Goal: Communication & Community: Answer question/provide support

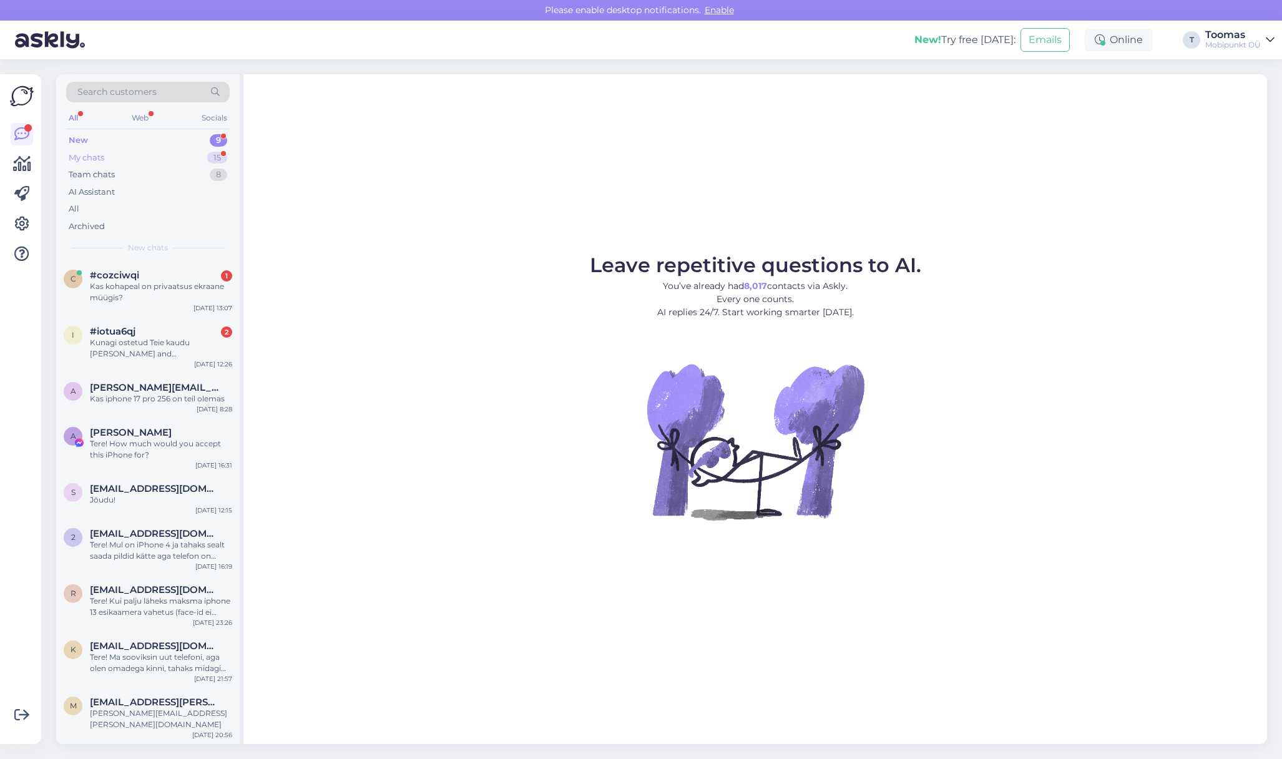
click at [220, 155] on div "15" at bounding box center [217, 158] width 20 height 12
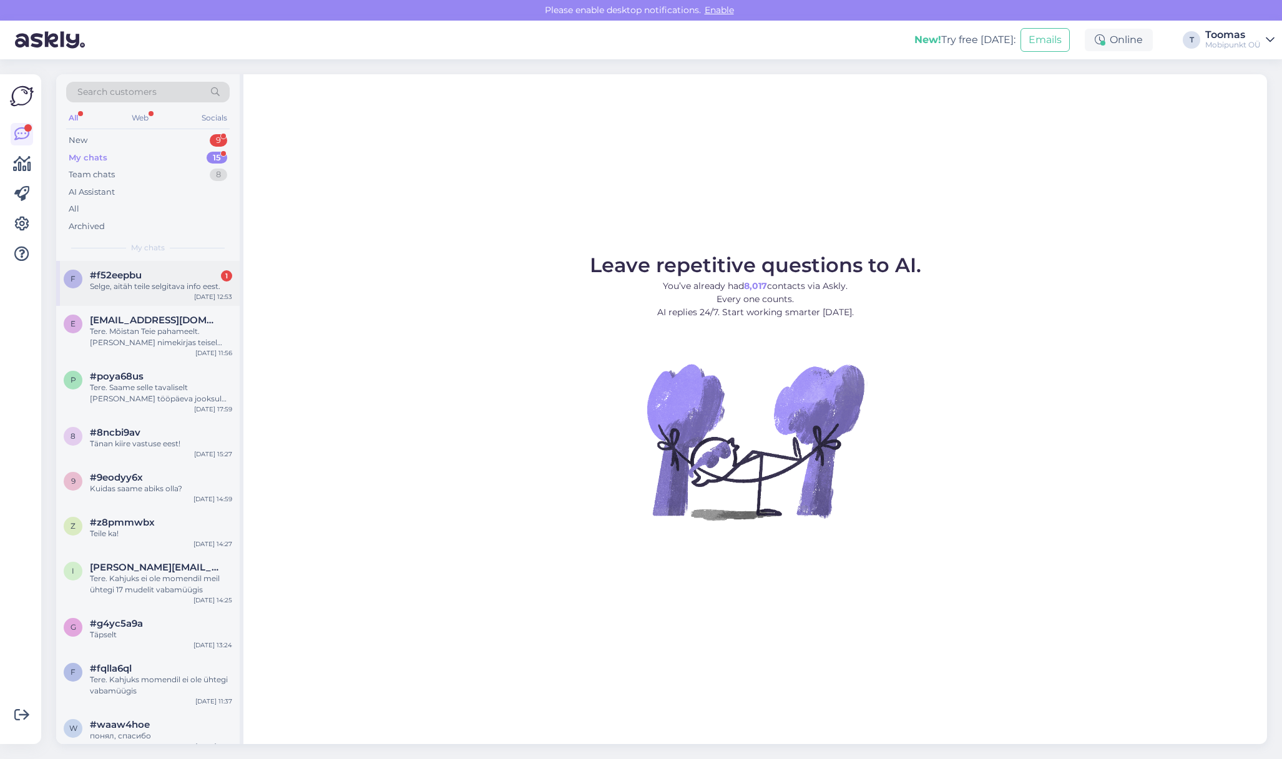
click at [193, 276] on div "#f52eepbu 1" at bounding box center [161, 275] width 142 height 11
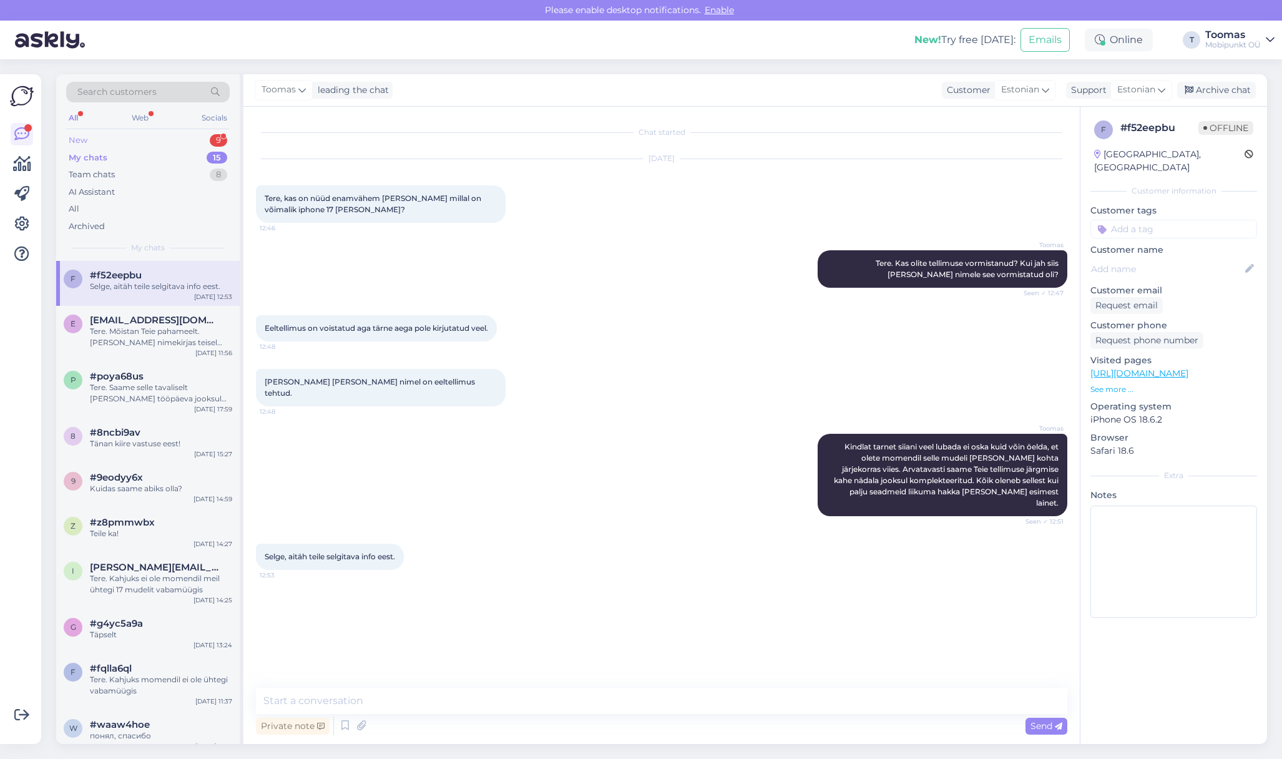
click at [213, 139] on div "9" at bounding box center [218, 140] width 17 height 12
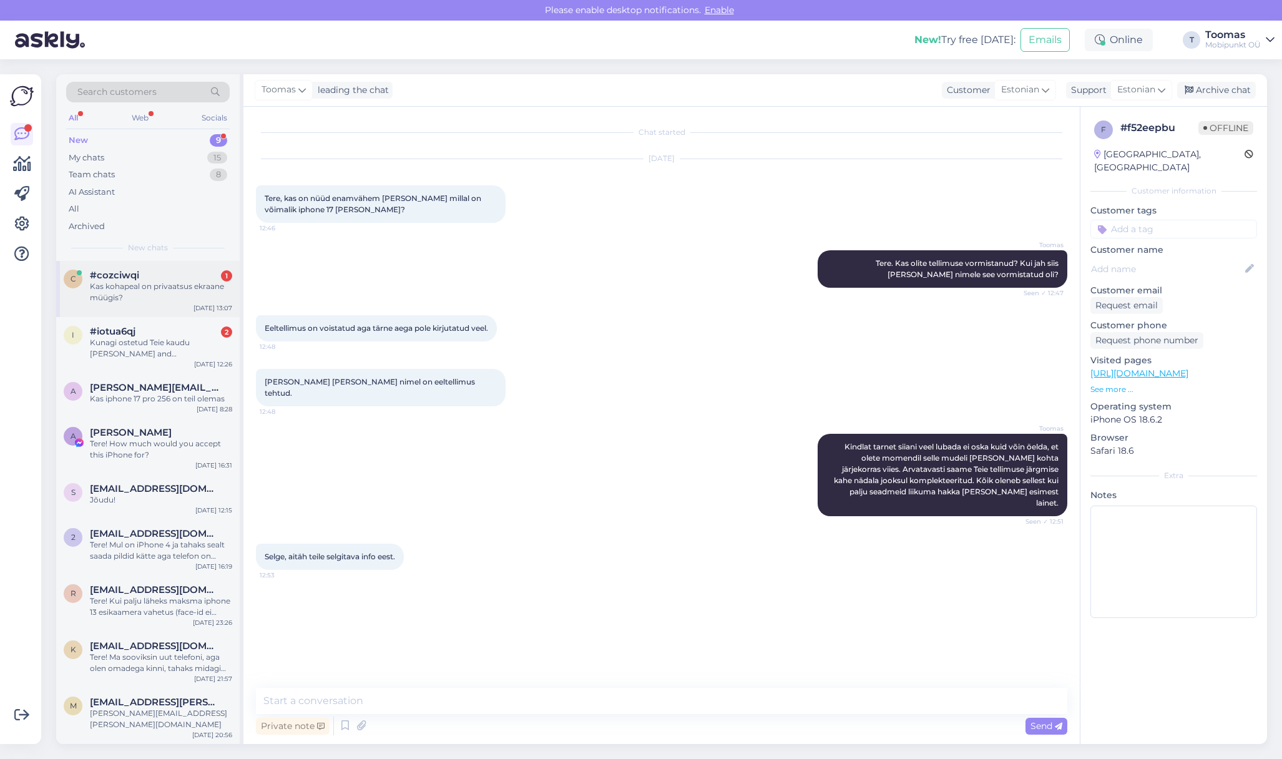
click at [170, 285] on div "Kas kohapeal on privaatsus ekraane müügis?" at bounding box center [161, 292] width 142 height 22
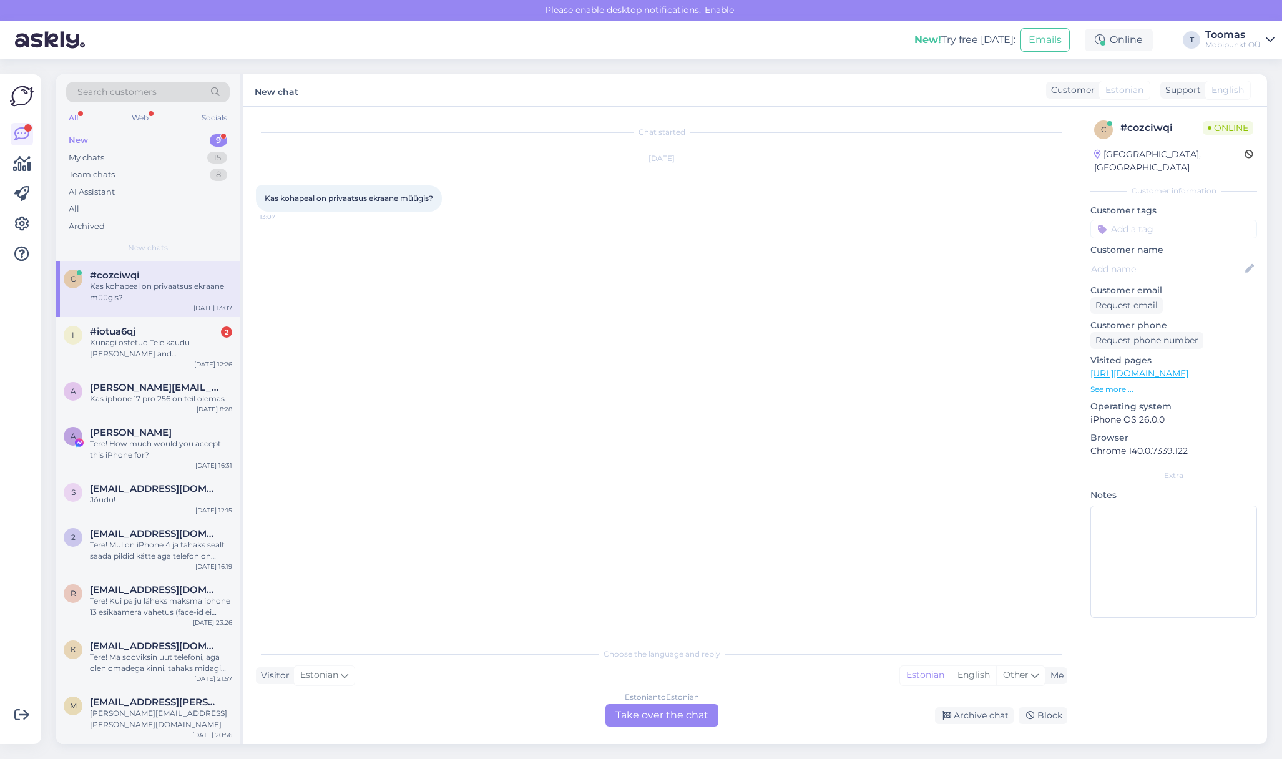
click at [657, 711] on div "Estonian to Estonian Take over the chat" at bounding box center [661, 715] width 113 height 22
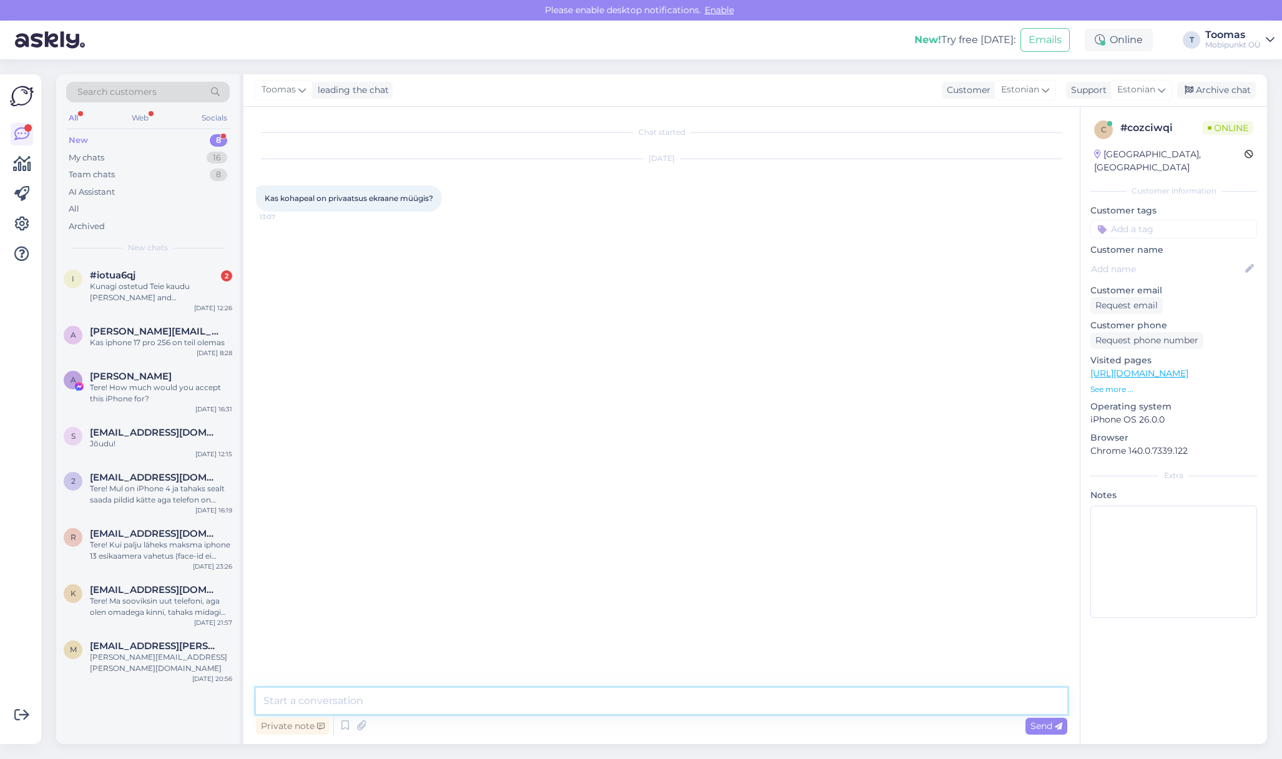
click at [656, 711] on textarea at bounding box center [661, 701] width 811 height 26
click at [301, 706] on textarea "Tere. Kaitseklaase uuematele mudelitele on" at bounding box center [661, 701] width 811 height 26
click at [547, 703] on textarea "Tere. Selliseid kaitseklaase uuematele mudelitele on" at bounding box center [661, 701] width 811 height 26
type textarea "Tere. Selliseid kaitseklaase uuematele mudelitele on meil kohapeal olemas. Mill…"
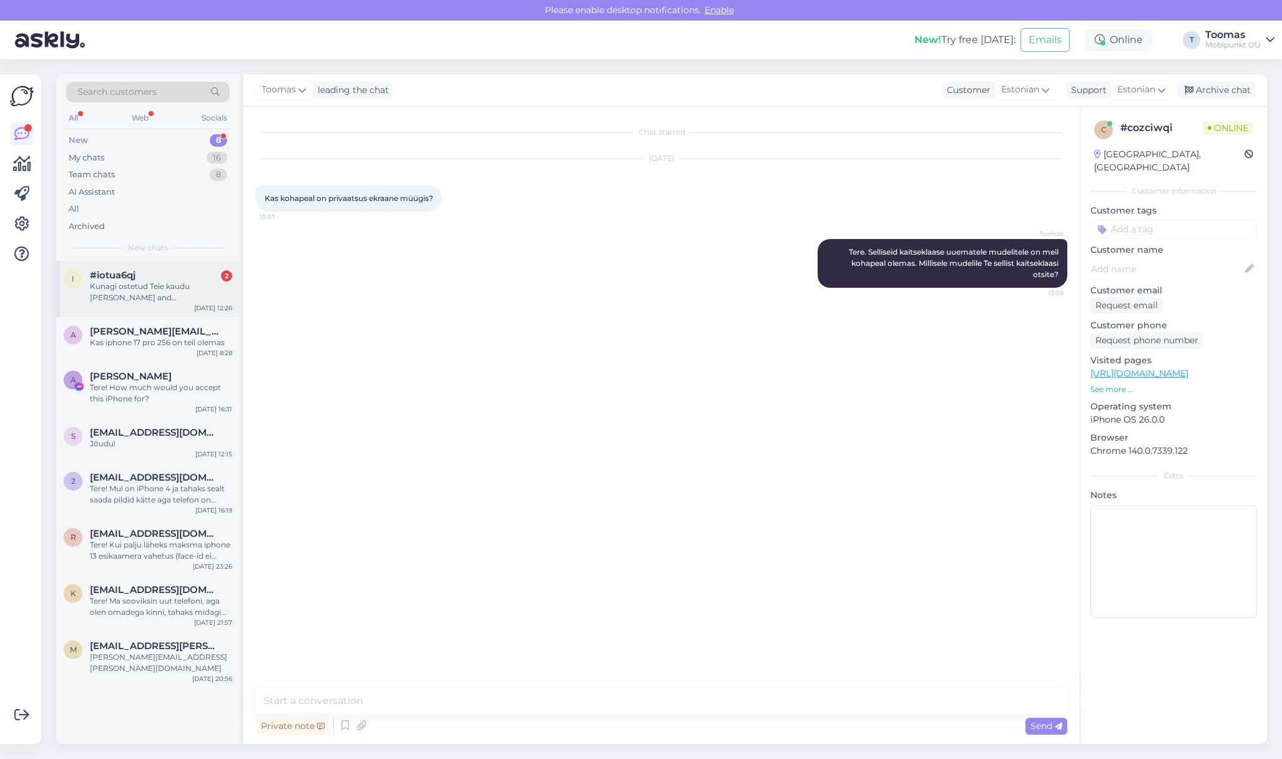
click at [142, 303] on div "i #iotua6qj 2 Kunagi ostetud Teie kaudu [PERSON_NAME] and [PERSON_NAME] Zeppeli…" at bounding box center [147, 289] width 183 height 56
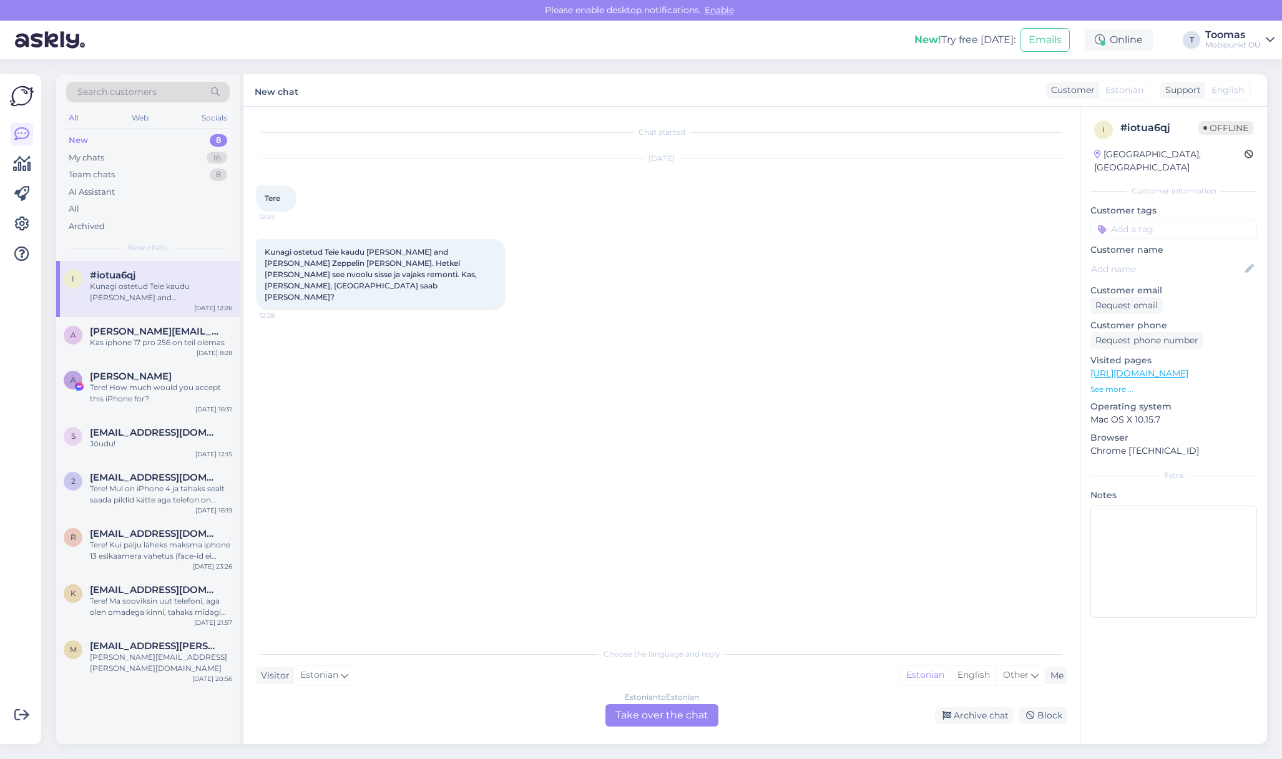
click at [630, 710] on div "Estonian to Estonian Take over the chat" at bounding box center [661, 715] width 113 height 22
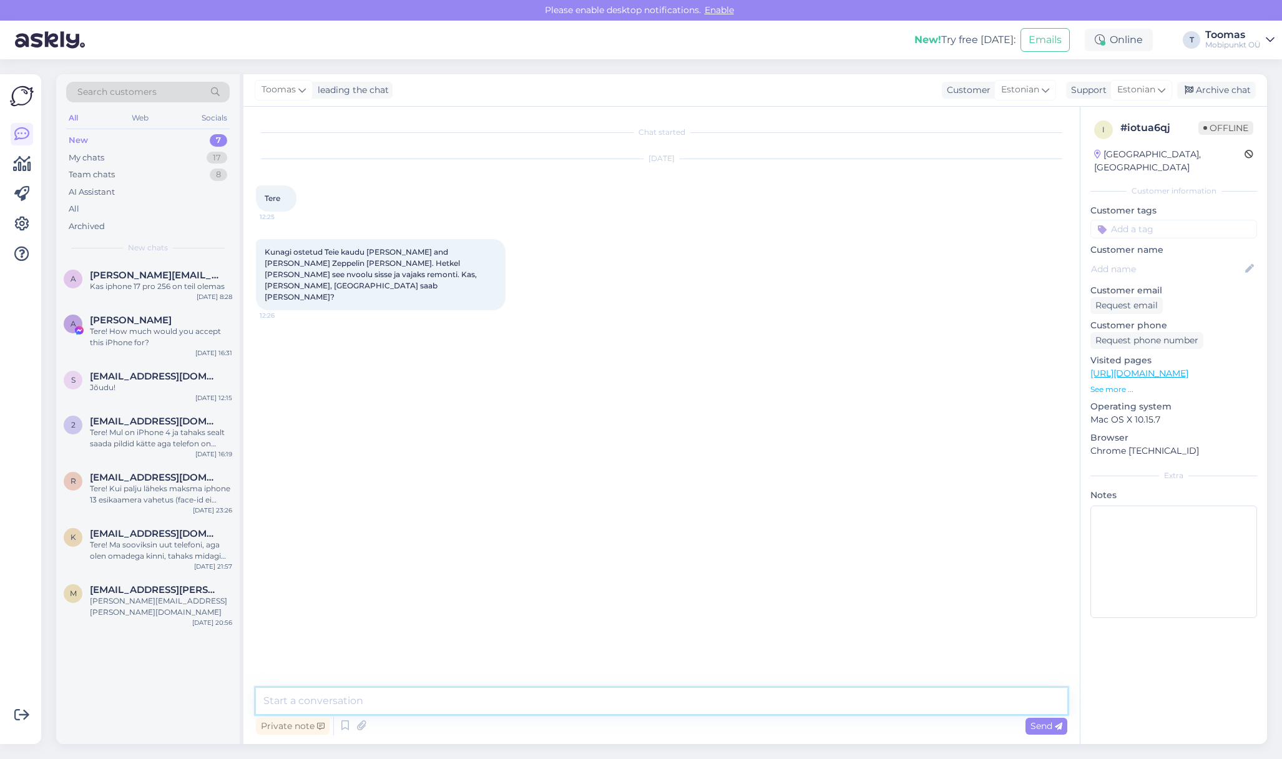
click at [630, 710] on textarea at bounding box center [661, 701] width 811 height 26
type textarea "Tere."
drag, startPoint x: 371, startPoint y: 250, endPoint x: 444, endPoint y: 251, distance: 73.0
click at [444, 251] on span "Kunagi ostetud Teie kaudu [PERSON_NAME] and [PERSON_NAME] Zeppelin [PERSON_NAME…" at bounding box center [372, 274] width 214 height 54
copy span "[PERSON_NAME] and [PERSON_NAME]"
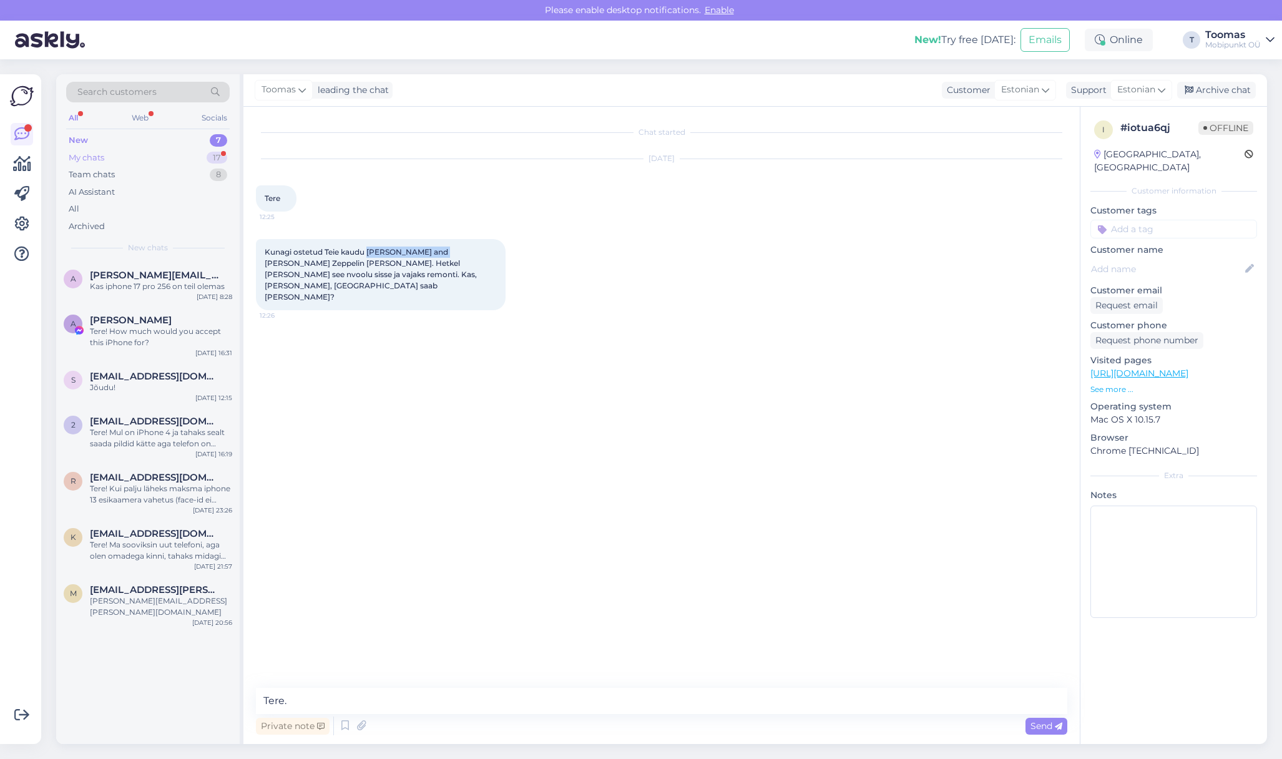
click at [142, 154] on div "My chats 17" at bounding box center [147, 157] width 163 height 17
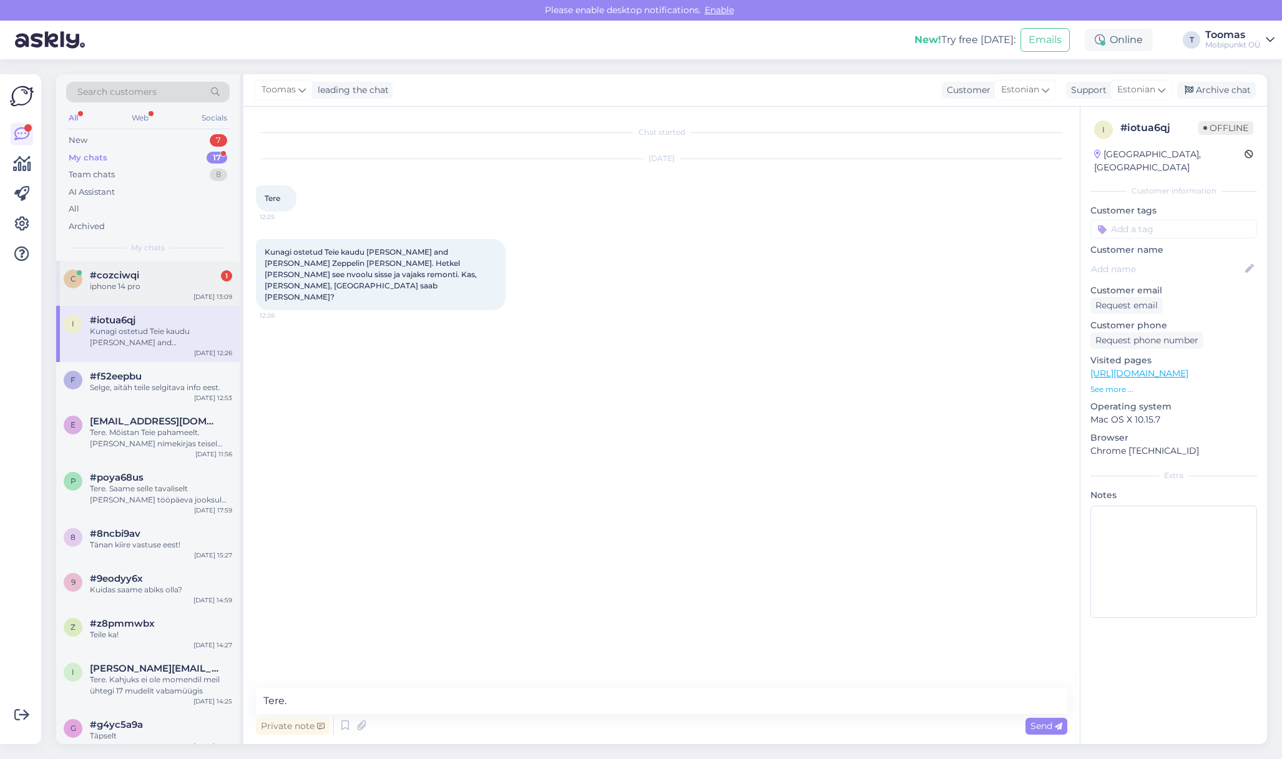
click at [163, 294] on div "c #cozciwqi 1 iphone 14 pro [DATE] 13:09" at bounding box center [147, 283] width 183 height 45
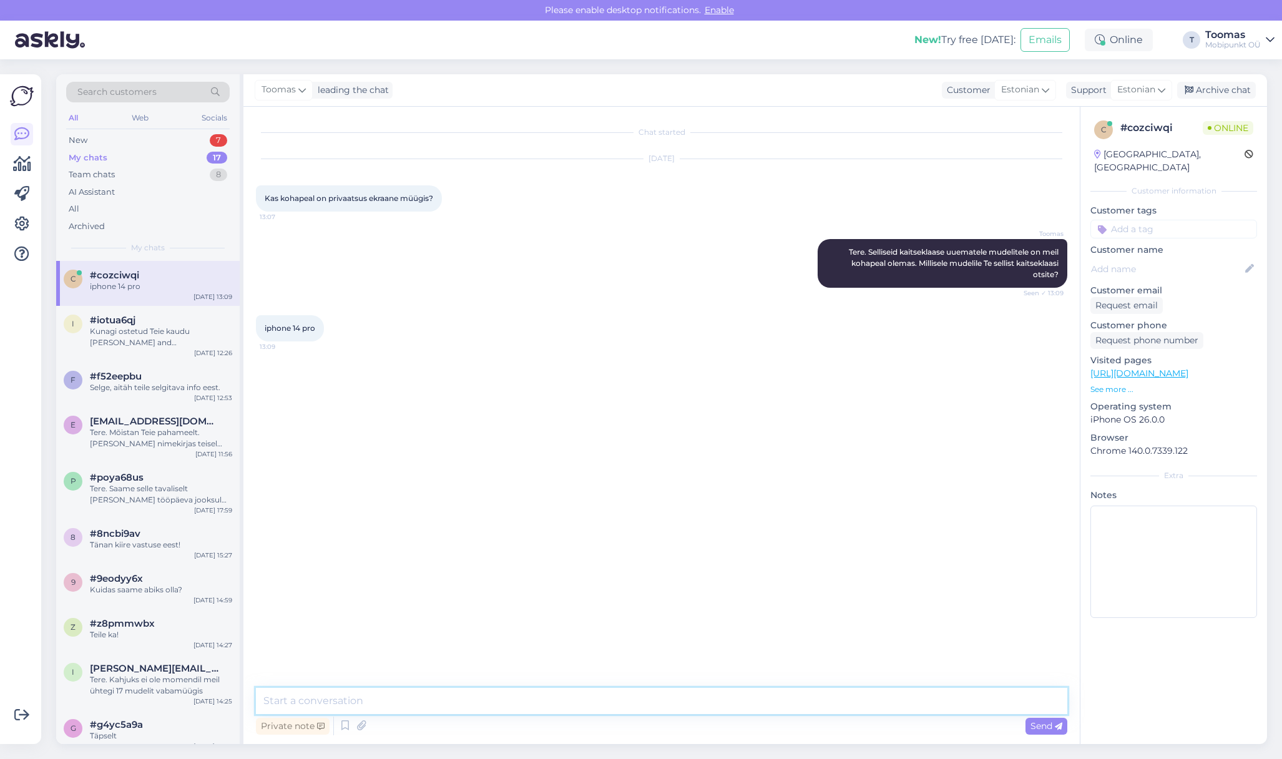
click at [485, 701] on textarea at bounding box center [661, 701] width 811 height 26
type textarea "Sellele meil kahjuks sellist kaitseklaasi pakkuda ei ole"
click at [332, 700] on textarea at bounding box center [661, 701] width 811 height 26
type textarea "[PERSON_NAME] on ikka :)"
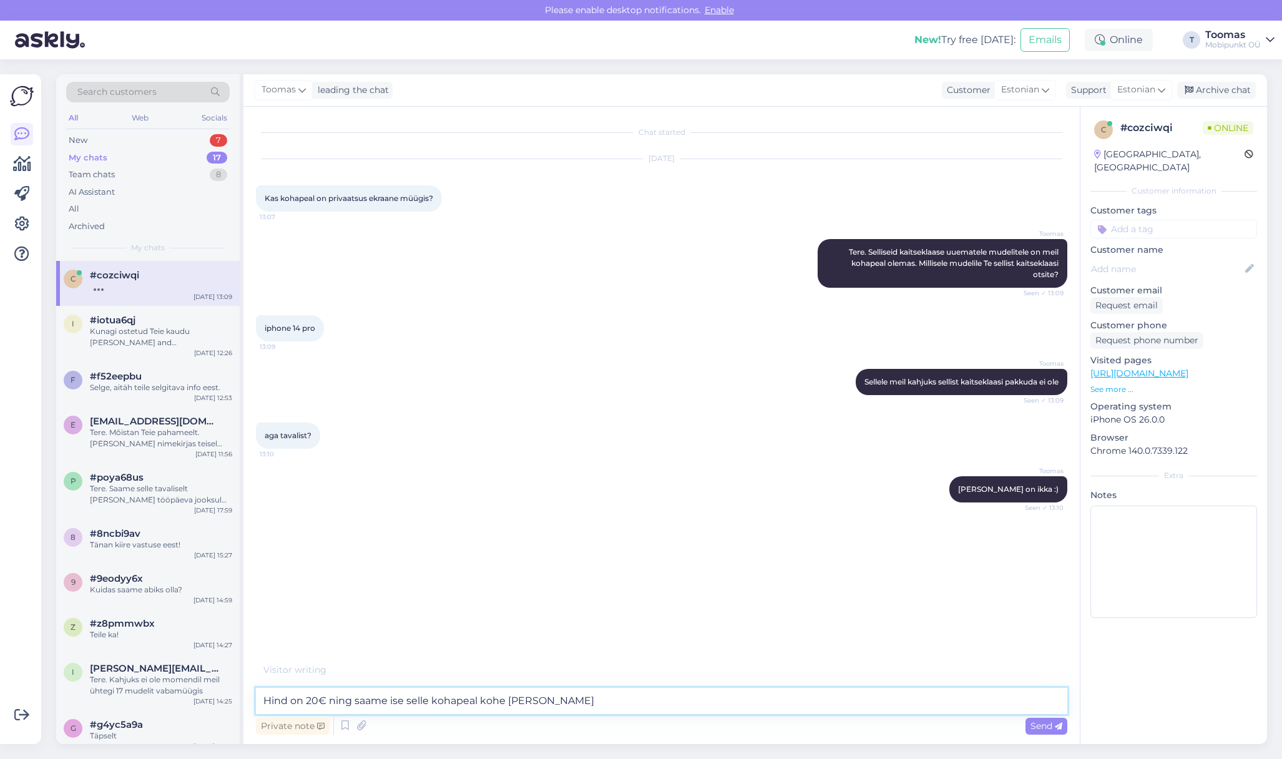
type textarea "Hind on 20€ ning saame ise selle kohapeal kohe [PERSON_NAME]"
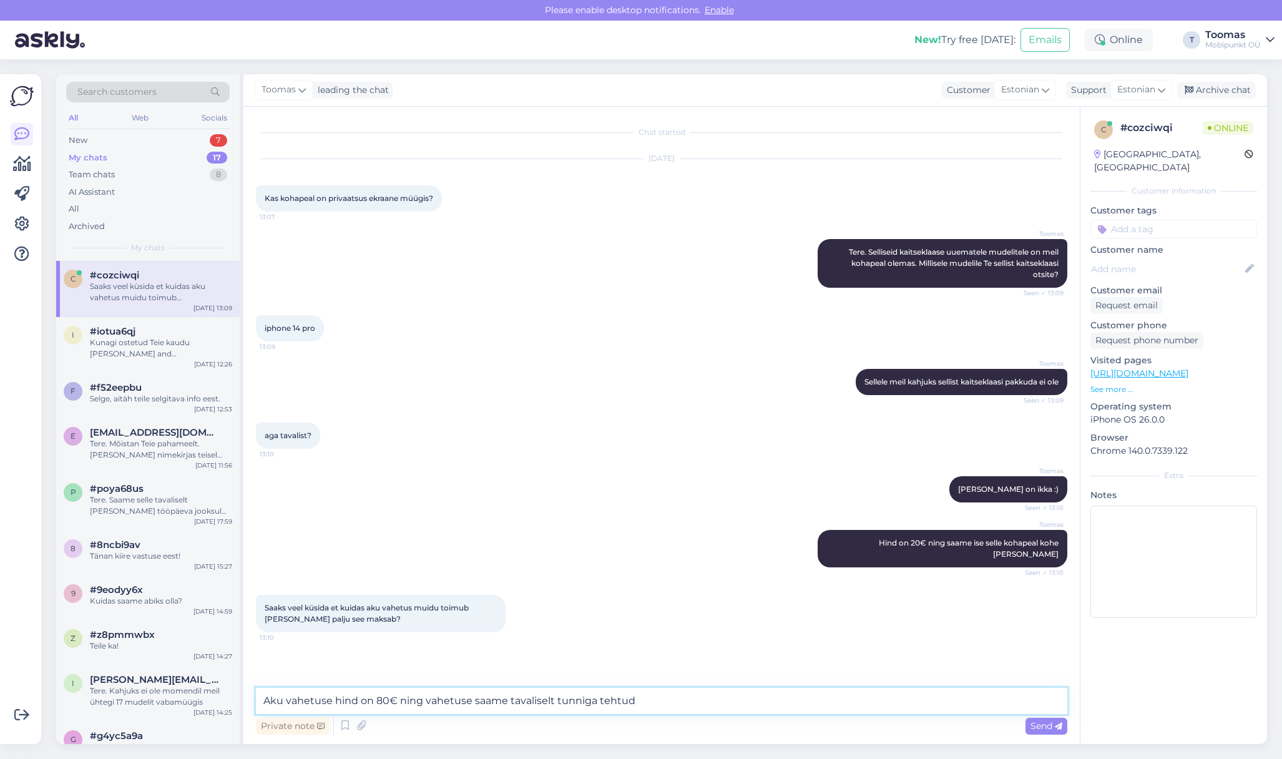
type textarea "Aku vahetuse hind on 80€ ning vahetuse saame tavaliselt tunniga tehtud."
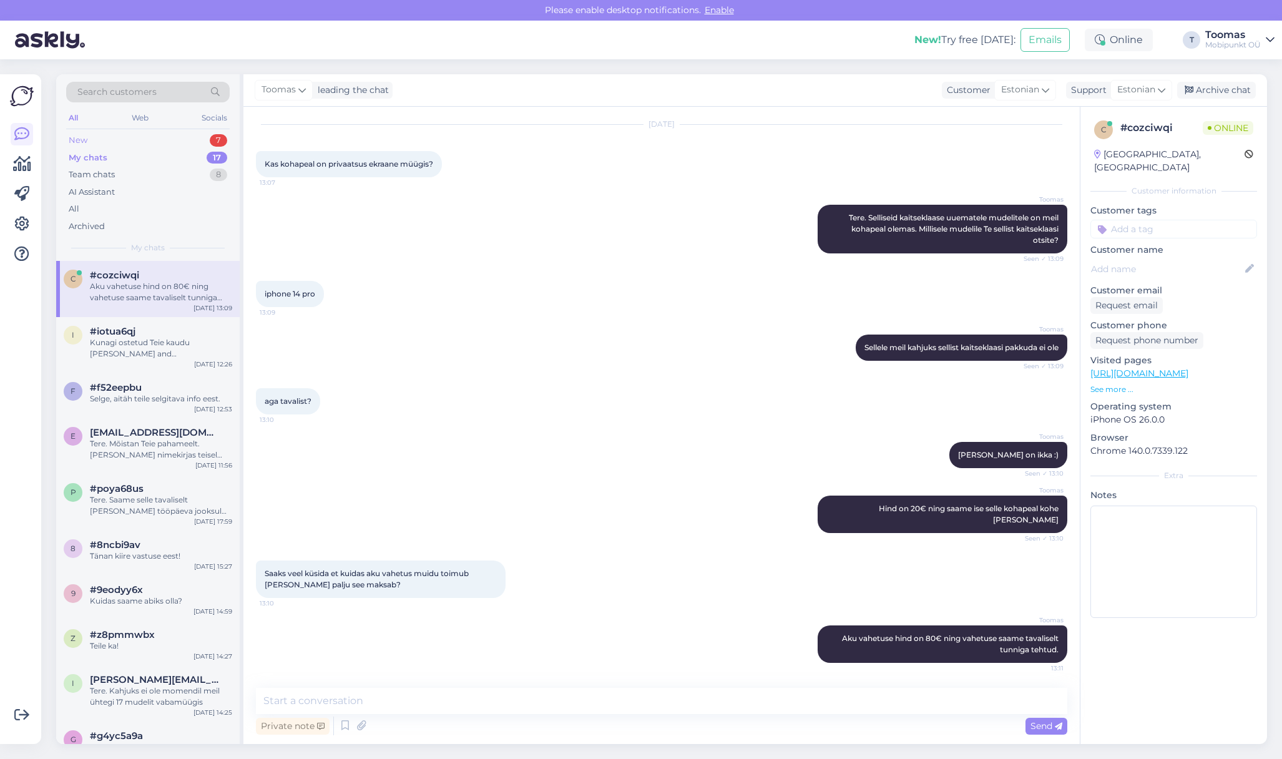
click at [90, 142] on div "New 7" at bounding box center [147, 140] width 163 height 17
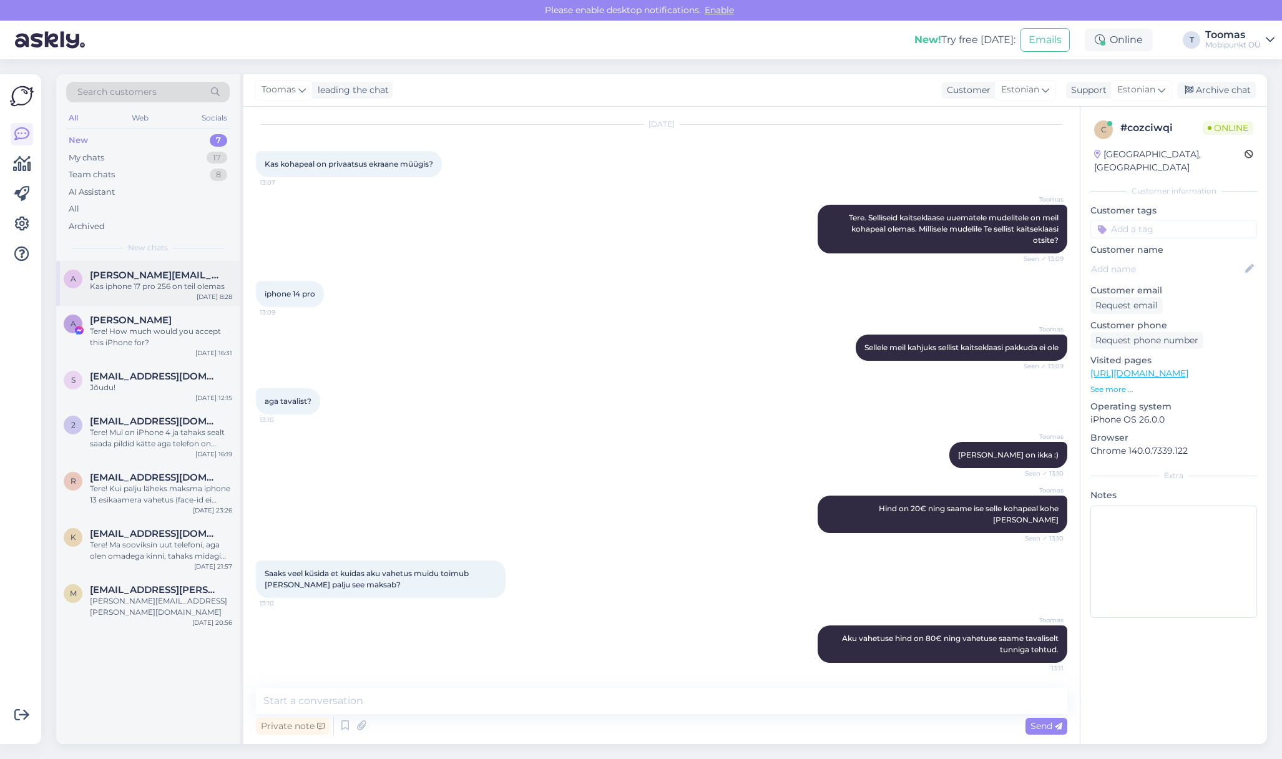
click at [177, 295] on div "a [PERSON_NAME][EMAIL_ADDRESS][DOMAIN_NAME] Kas iphone 17 pro 256 on teil olema…" at bounding box center [147, 283] width 183 height 45
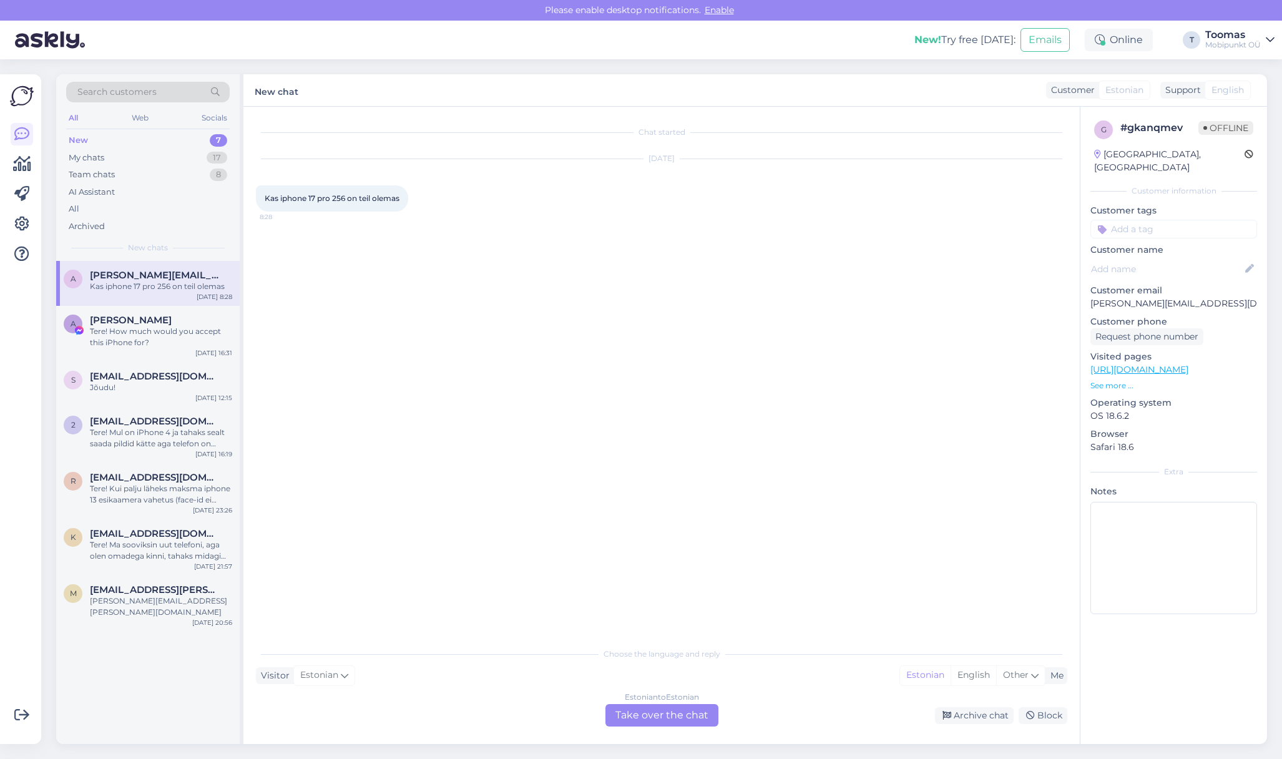
click at [691, 723] on div "Estonian to Estonian Take over the chat" at bounding box center [661, 715] width 113 height 22
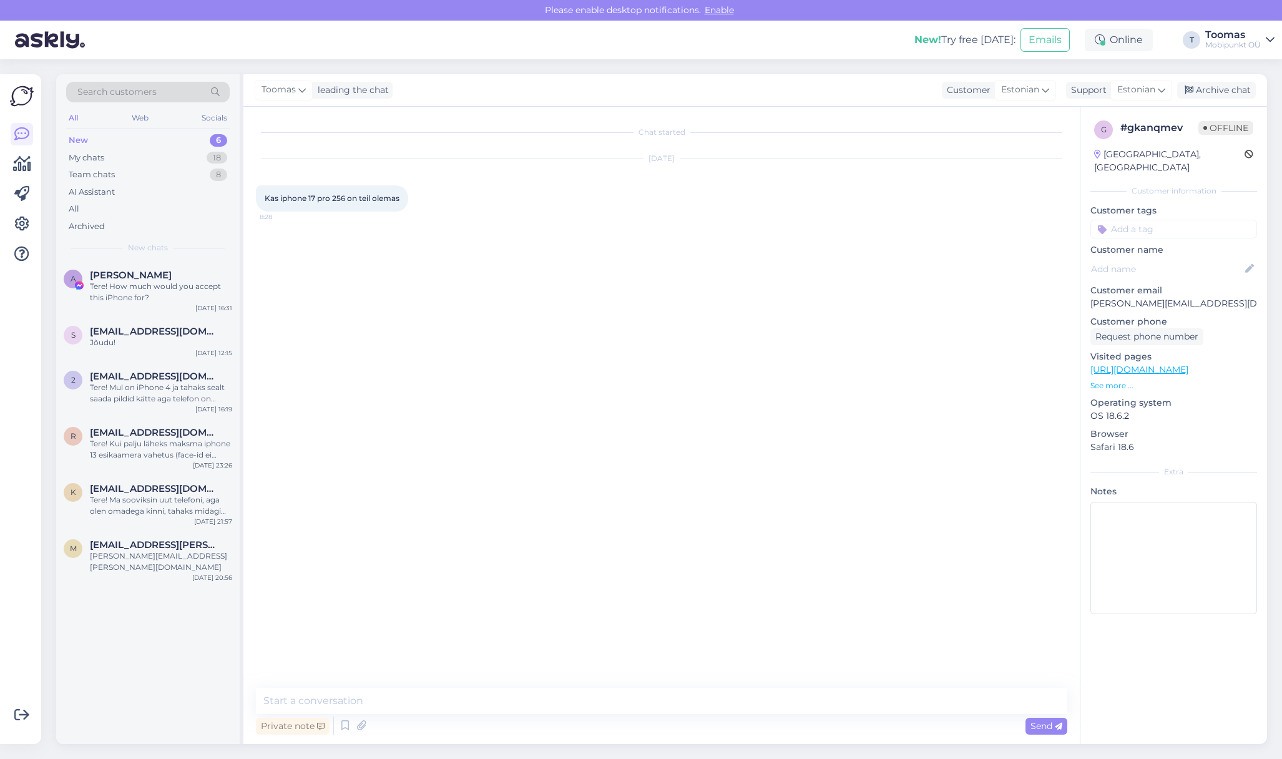
click at [691, 709] on textarea at bounding box center [661, 701] width 811 height 26
type textarea "Tere. Kahjuks ei [PERSON_NAME] ühtegi nendest mudelitest vabamüüki pakkuda"
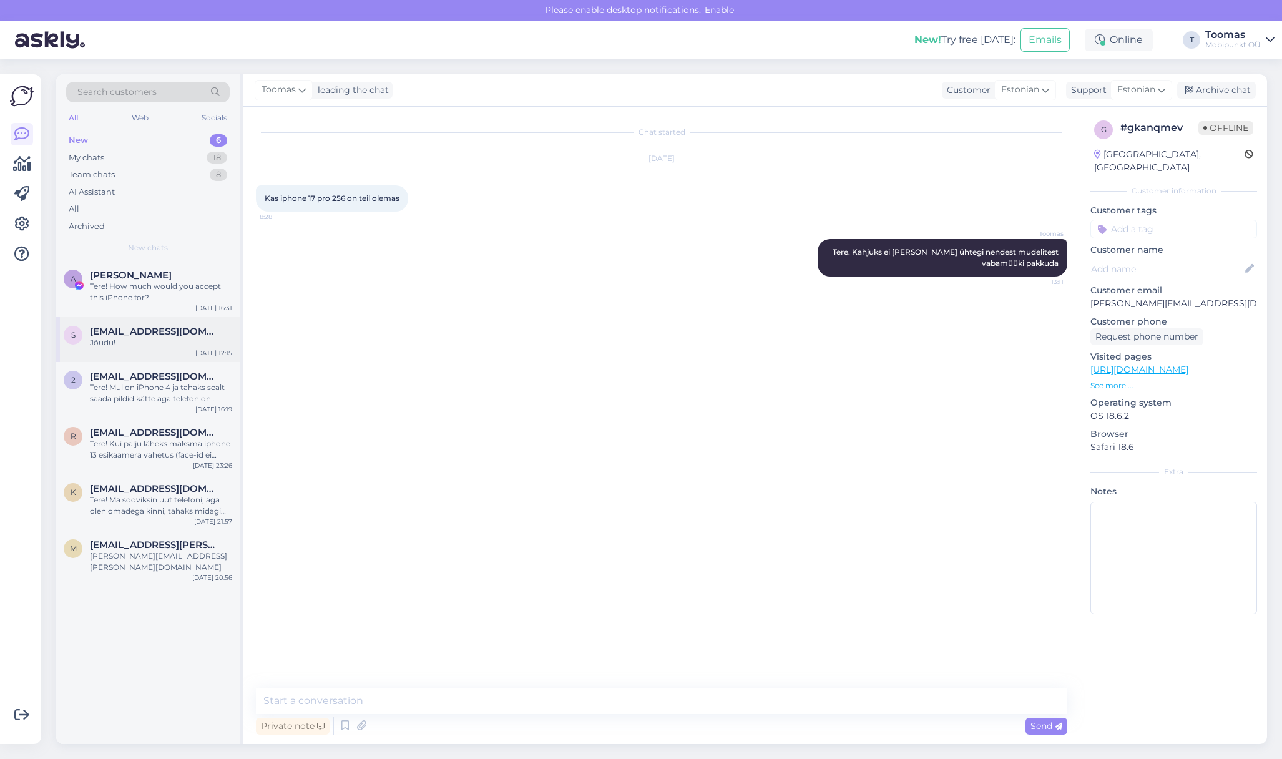
click at [183, 334] on span "[EMAIL_ADDRESS][DOMAIN_NAME]" at bounding box center [155, 331] width 130 height 11
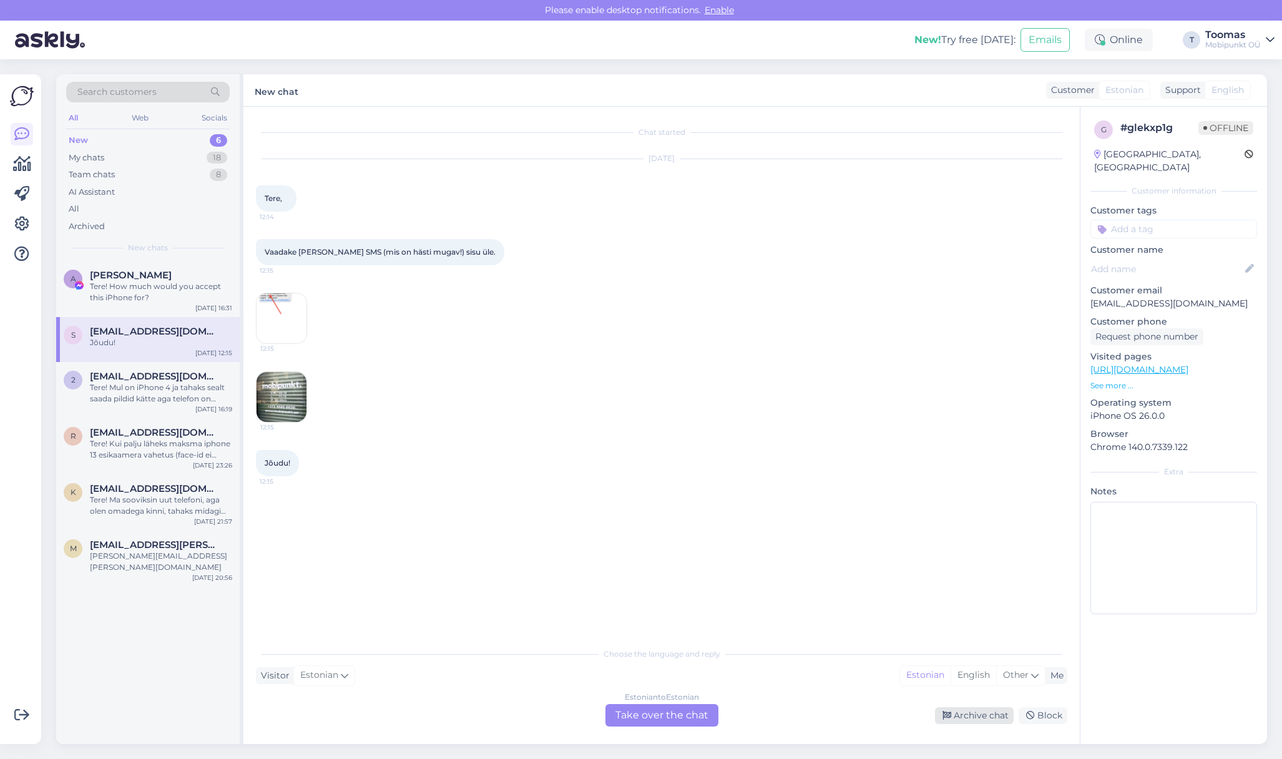
click at [965, 714] on div "Archive chat" at bounding box center [974, 715] width 79 height 17
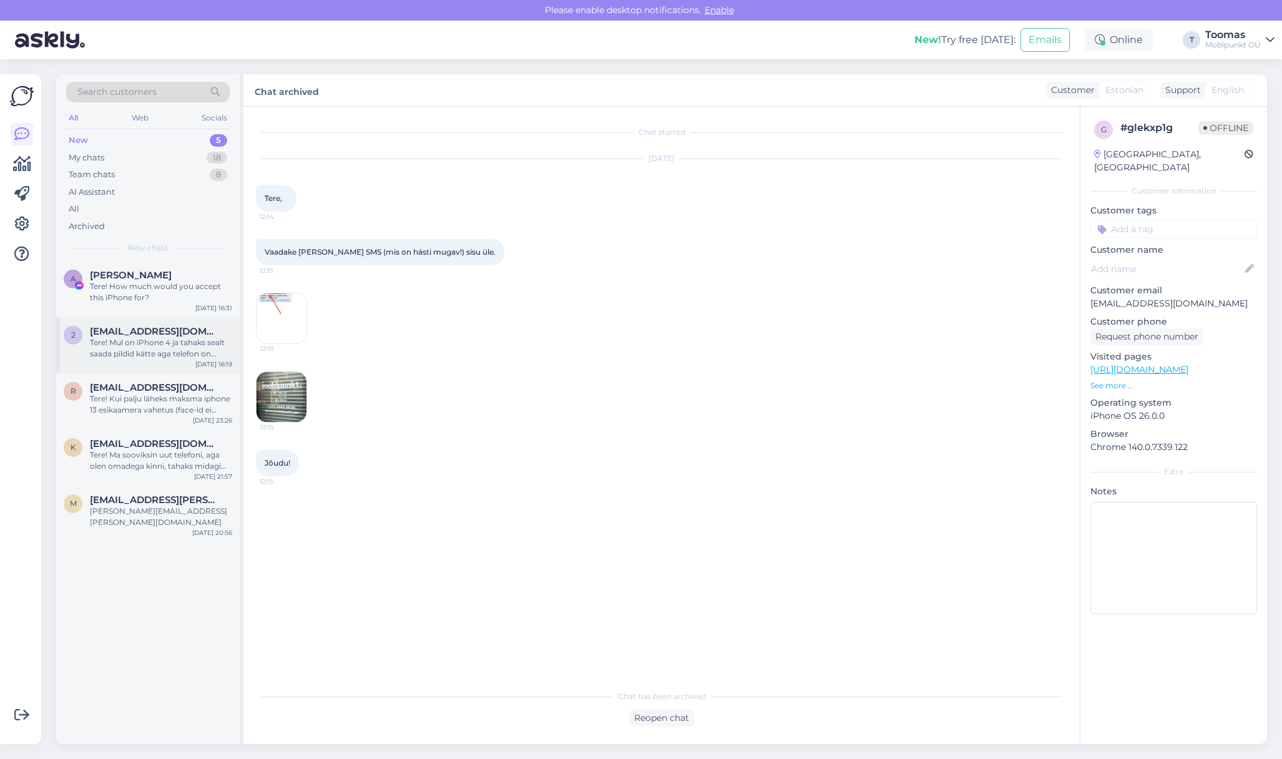
click at [153, 327] on span "[EMAIL_ADDRESS][DOMAIN_NAME]" at bounding box center [155, 331] width 130 height 11
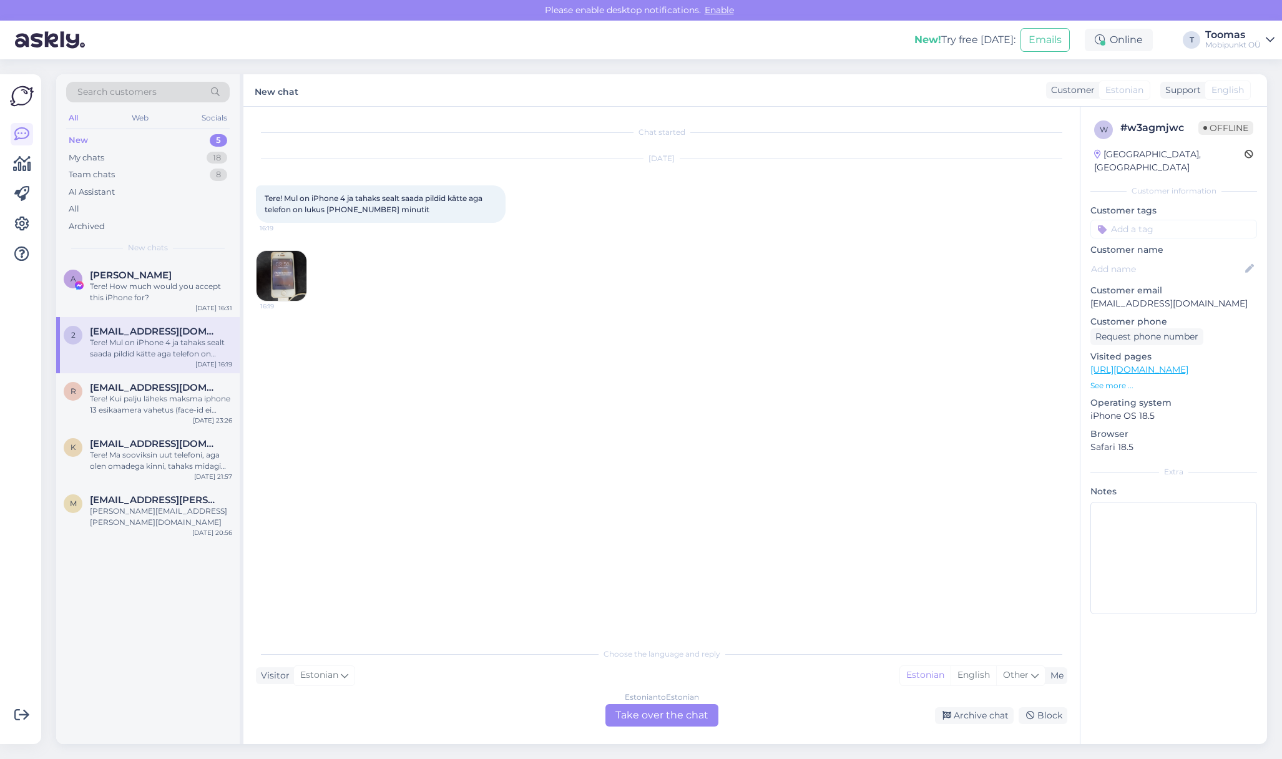
click at [267, 295] on img at bounding box center [281, 276] width 50 height 50
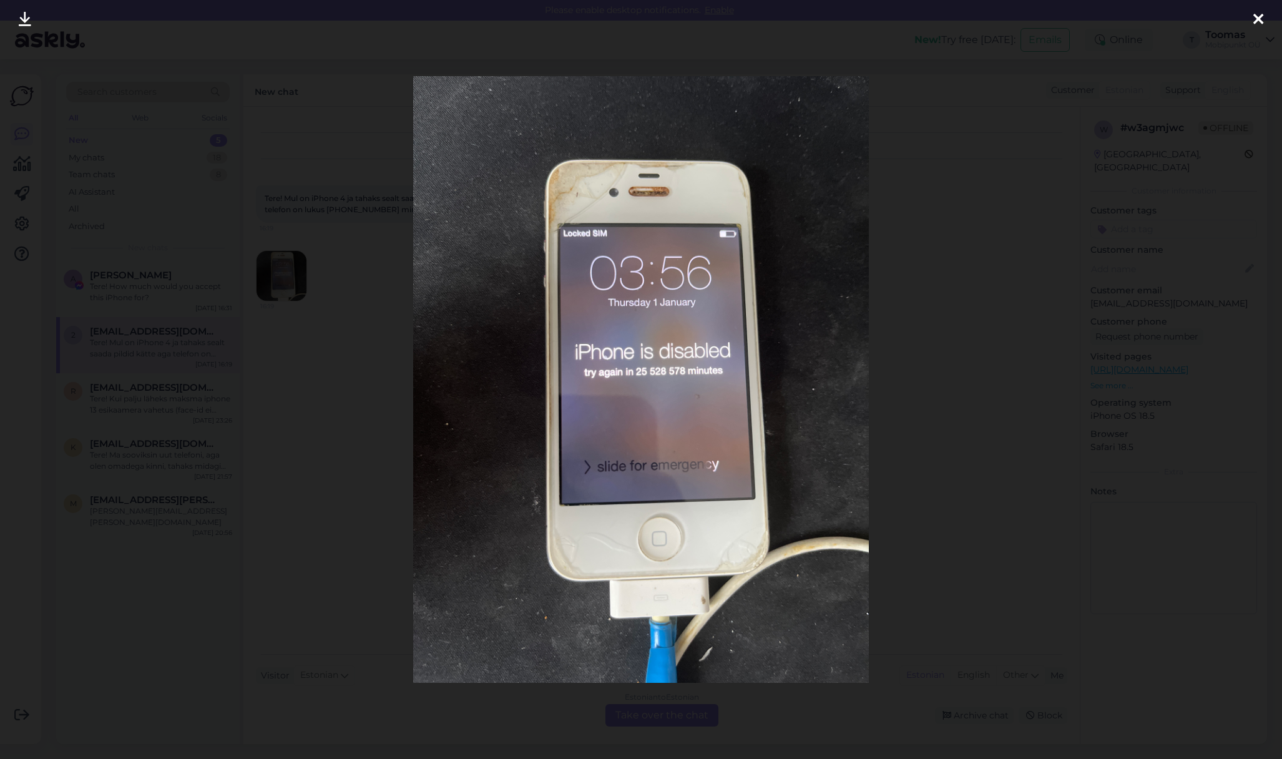
click at [267, 294] on div at bounding box center [641, 379] width 1282 height 759
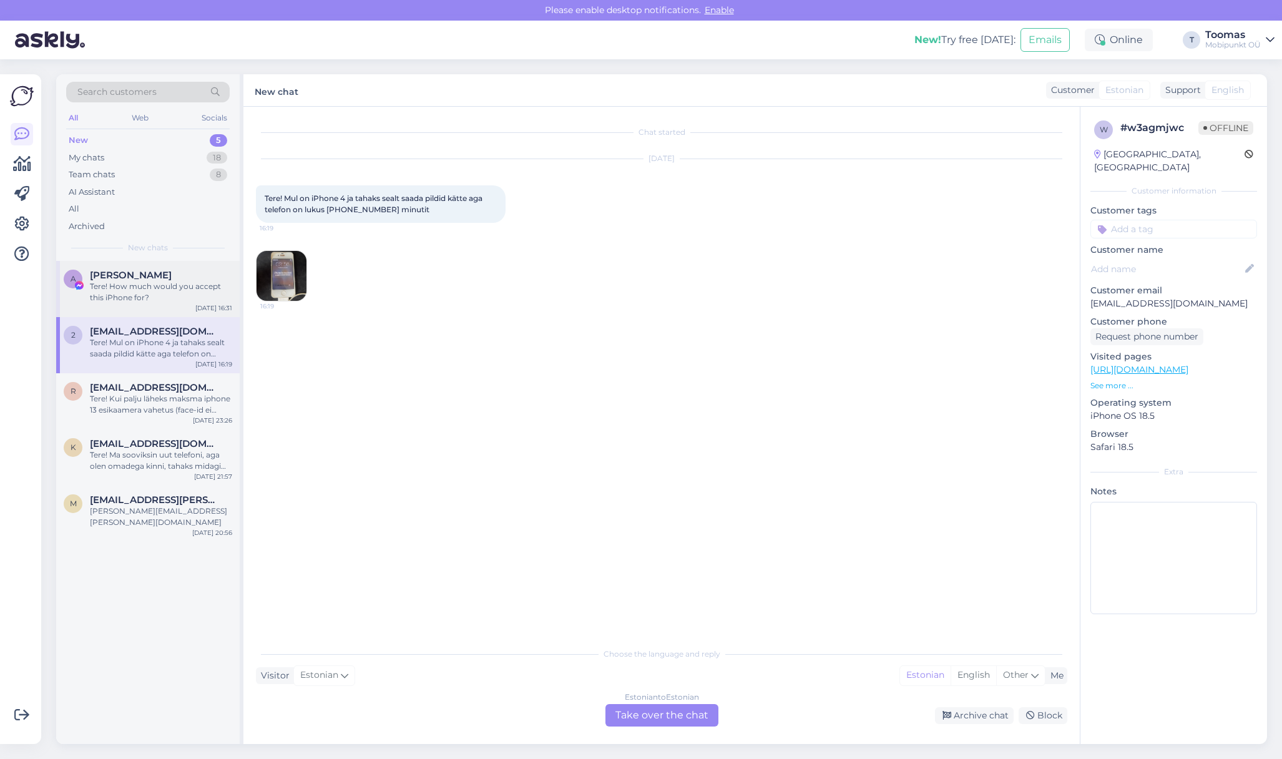
click at [205, 296] on div "Tere! How much would you accept this iPhone for?" at bounding box center [161, 292] width 142 height 22
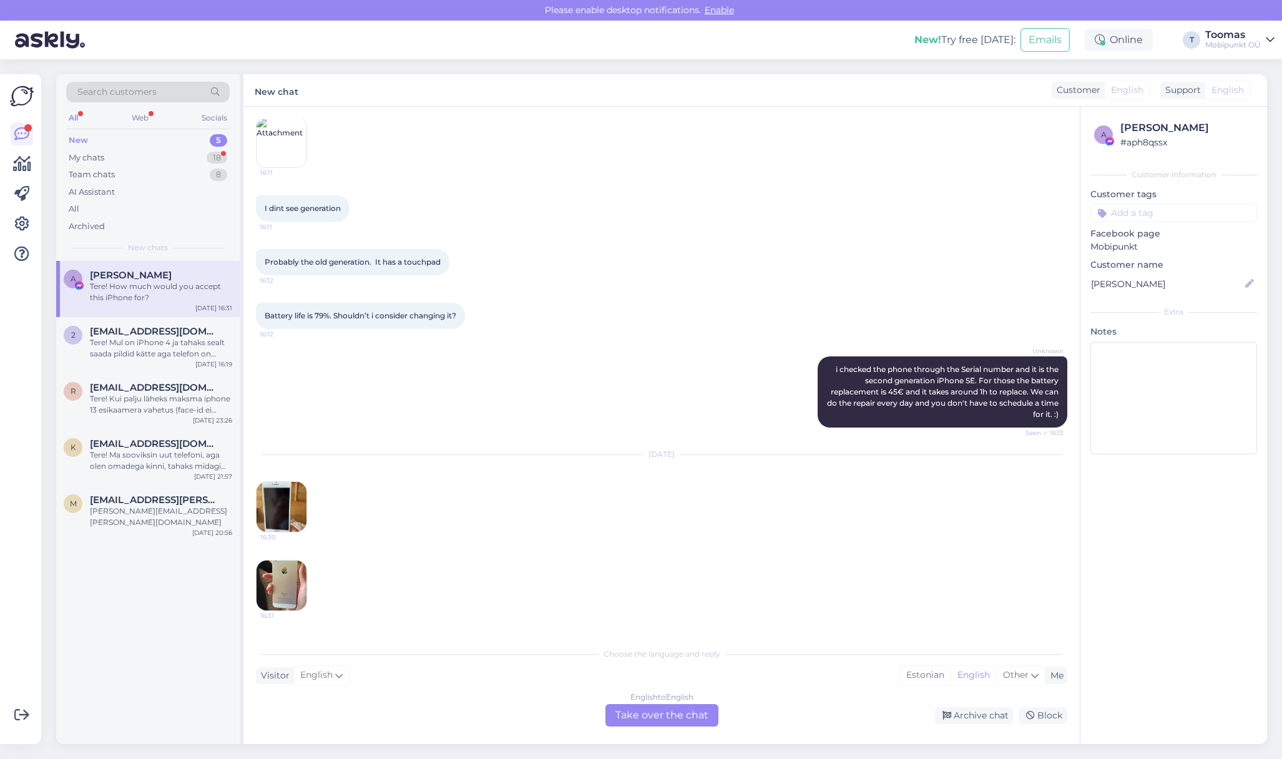
scroll to position [247, 0]
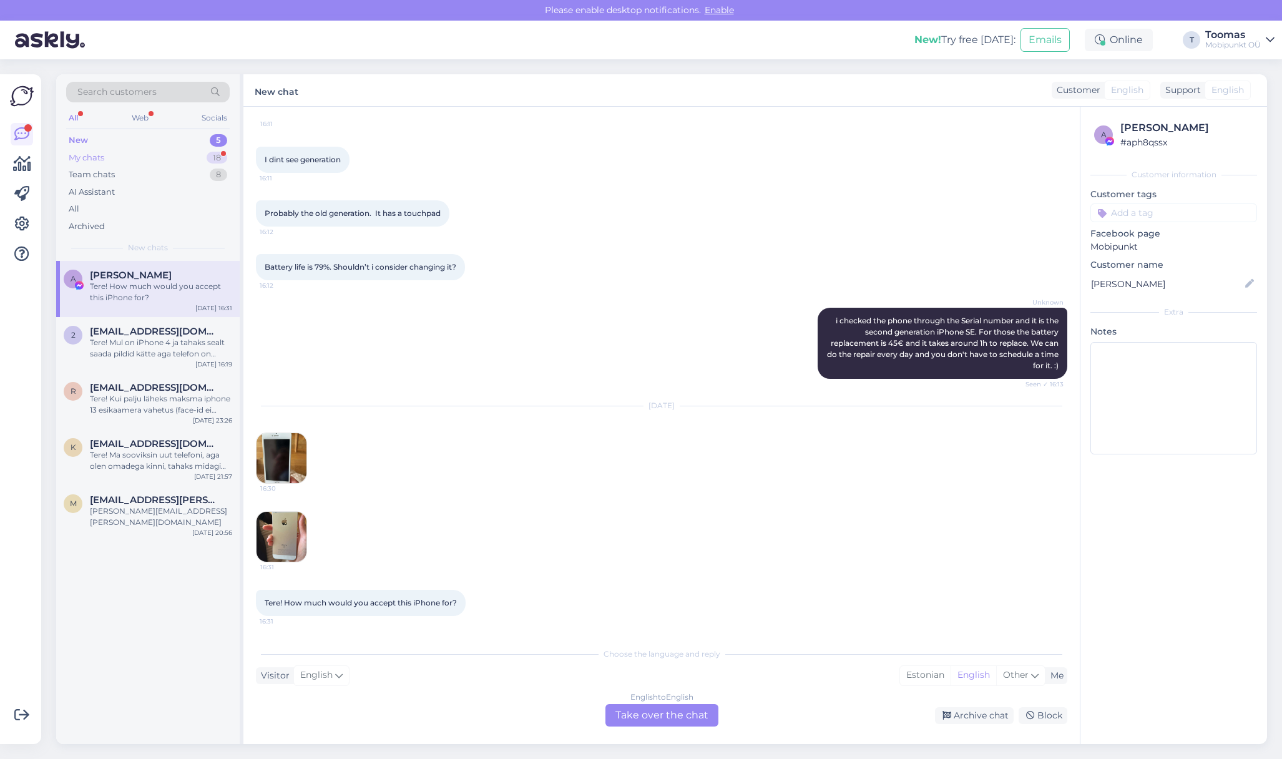
click at [222, 157] on div "18" at bounding box center [217, 158] width 21 height 12
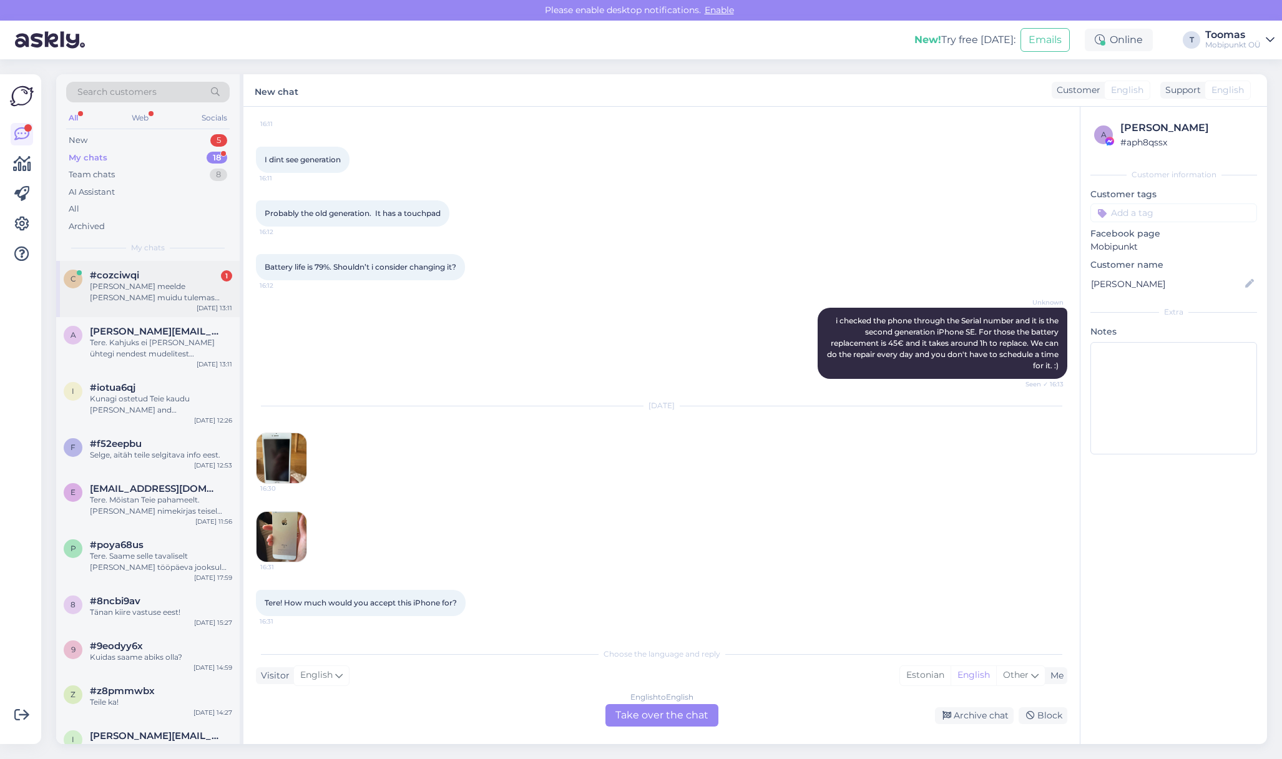
click at [205, 298] on div "[PERSON_NAME] meelde [PERSON_NAME] muidu tulemas sinna novebris aku vahetuseks …" at bounding box center [161, 292] width 142 height 22
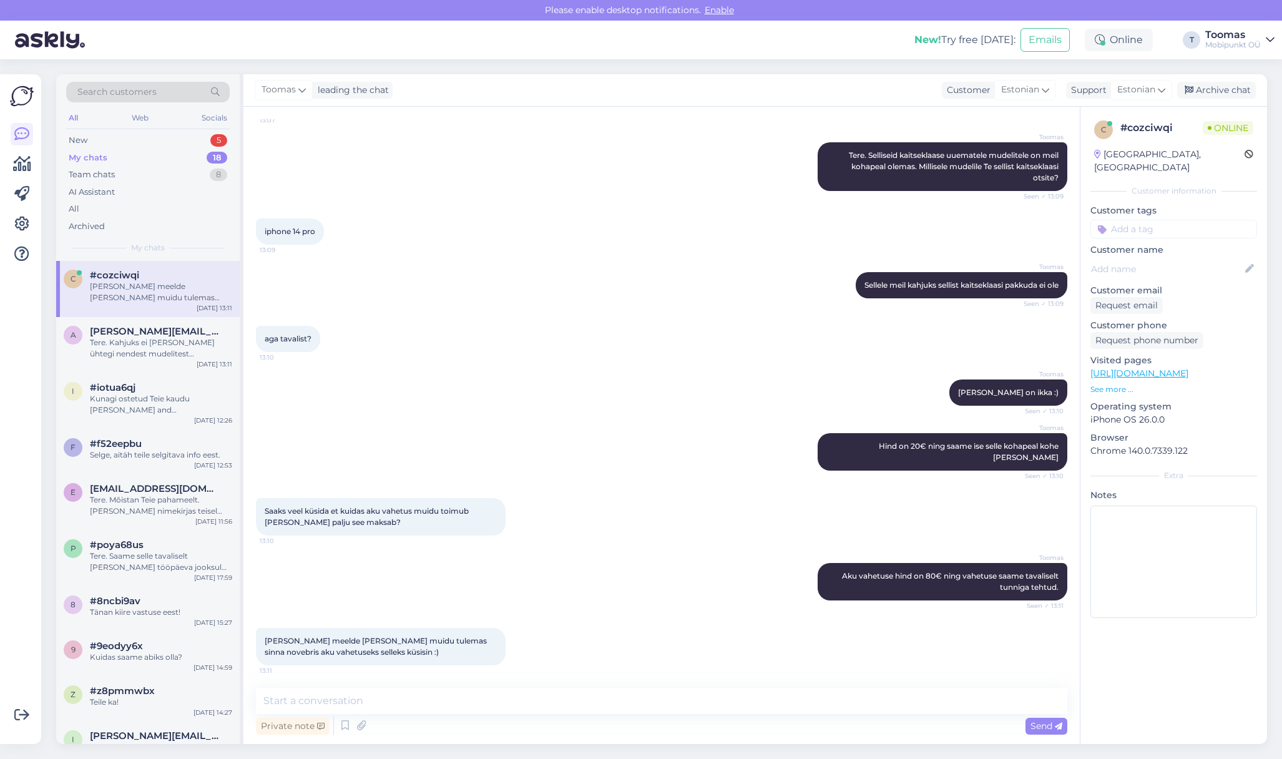
scroll to position [99, 0]
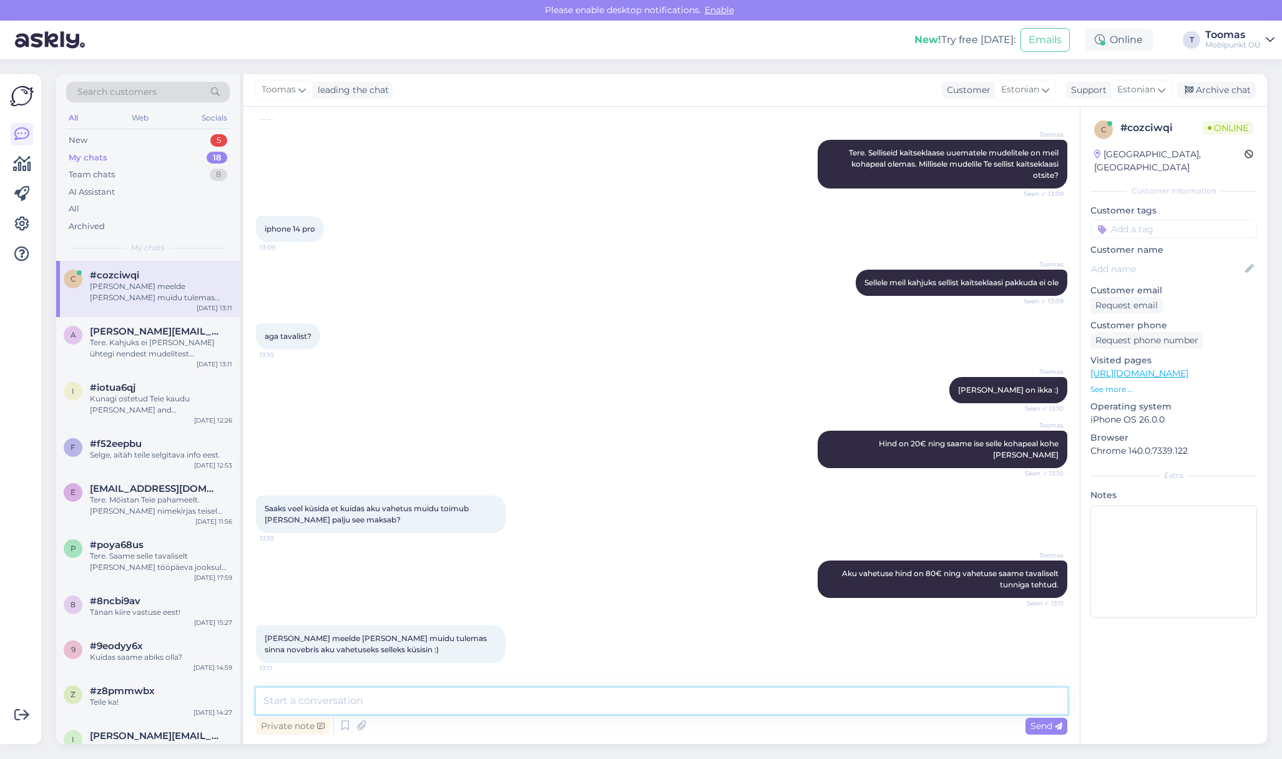
click at [466, 696] on textarea at bounding box center [661, 701] width 811 height 26
type textarea "J"
type textarea "Teeme nii. Jääme Teid ootama! :)"
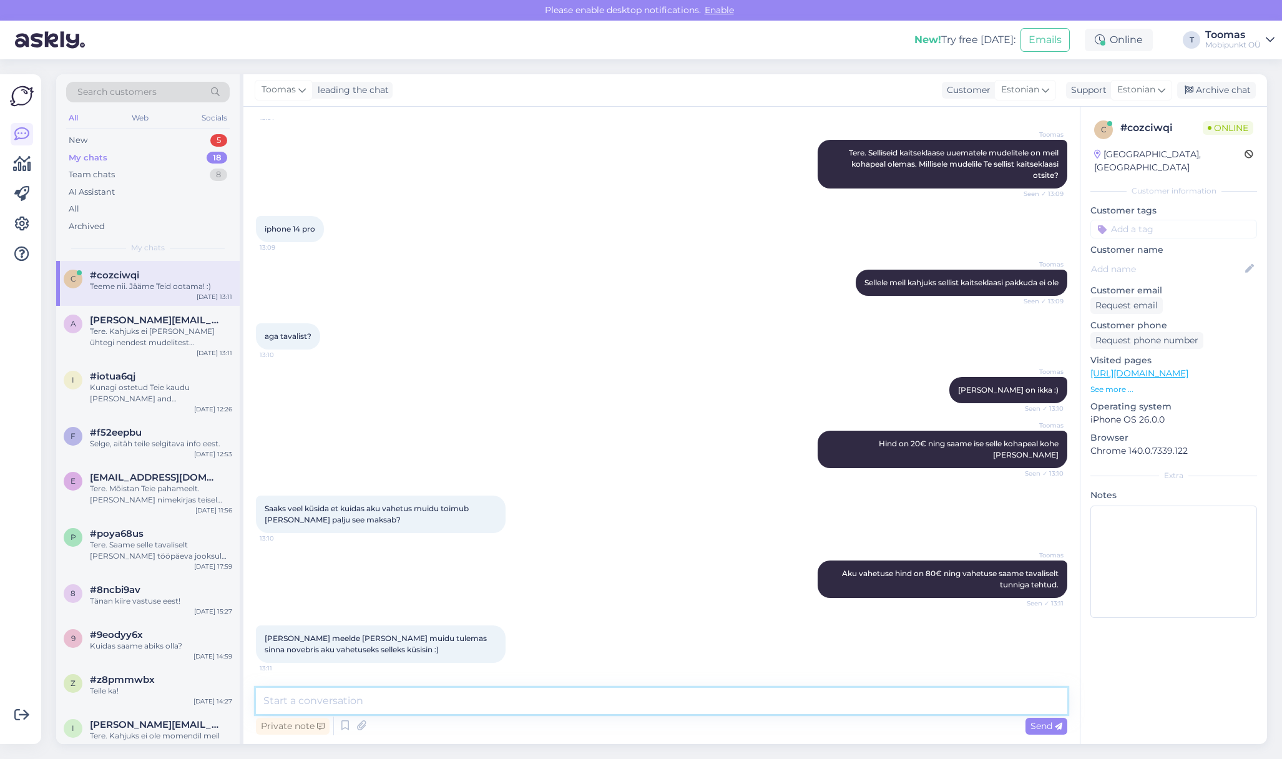
scroll to position [153, 0]
